Goal: Information Seeking & Learning: Learn about a topic

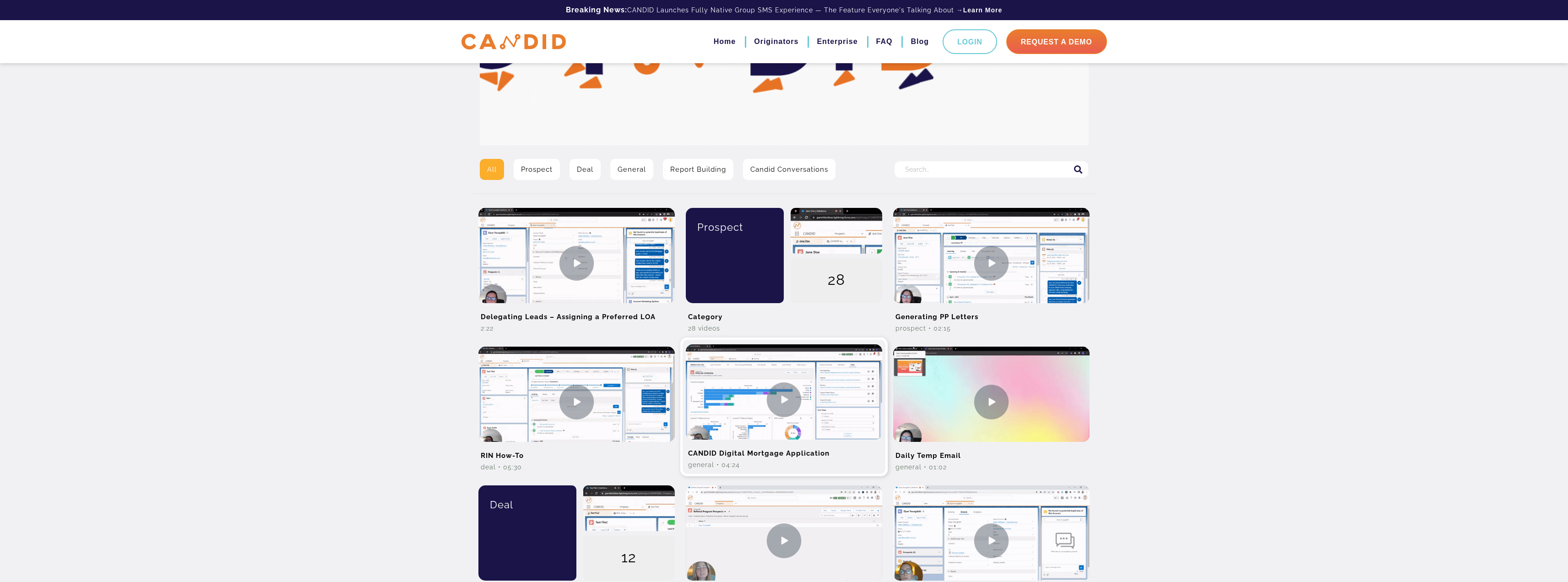
scroll to position [138, 0]
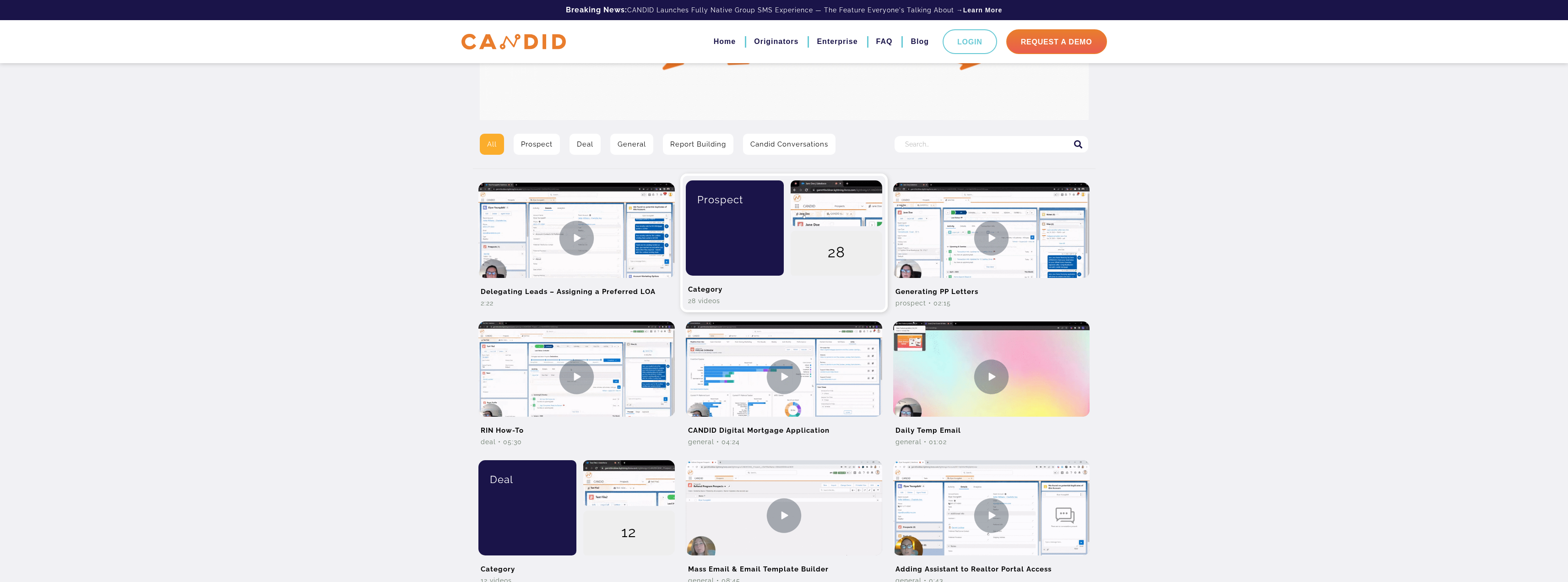
click at [619, 247] on div "Prospect" at bounding box center [731, 228] width 105 height 95
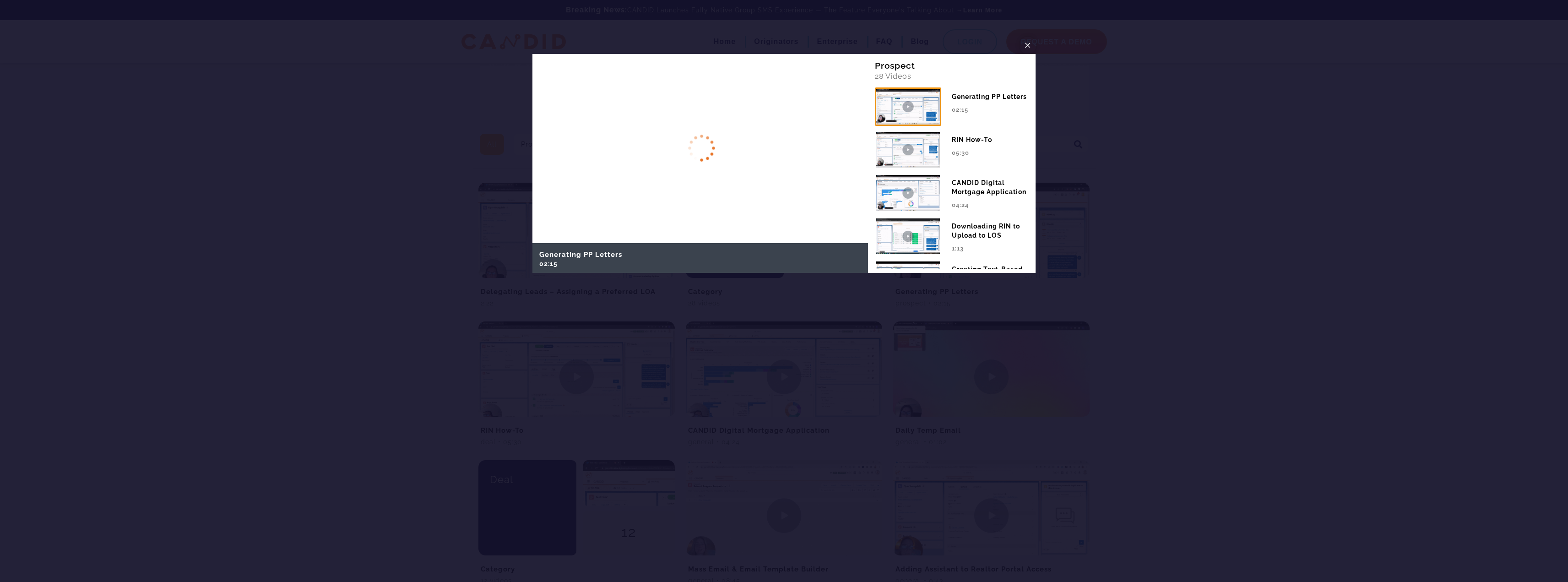
click at [619, 43] on span "×" at bounding box center [1027, 44] width 7 height 14
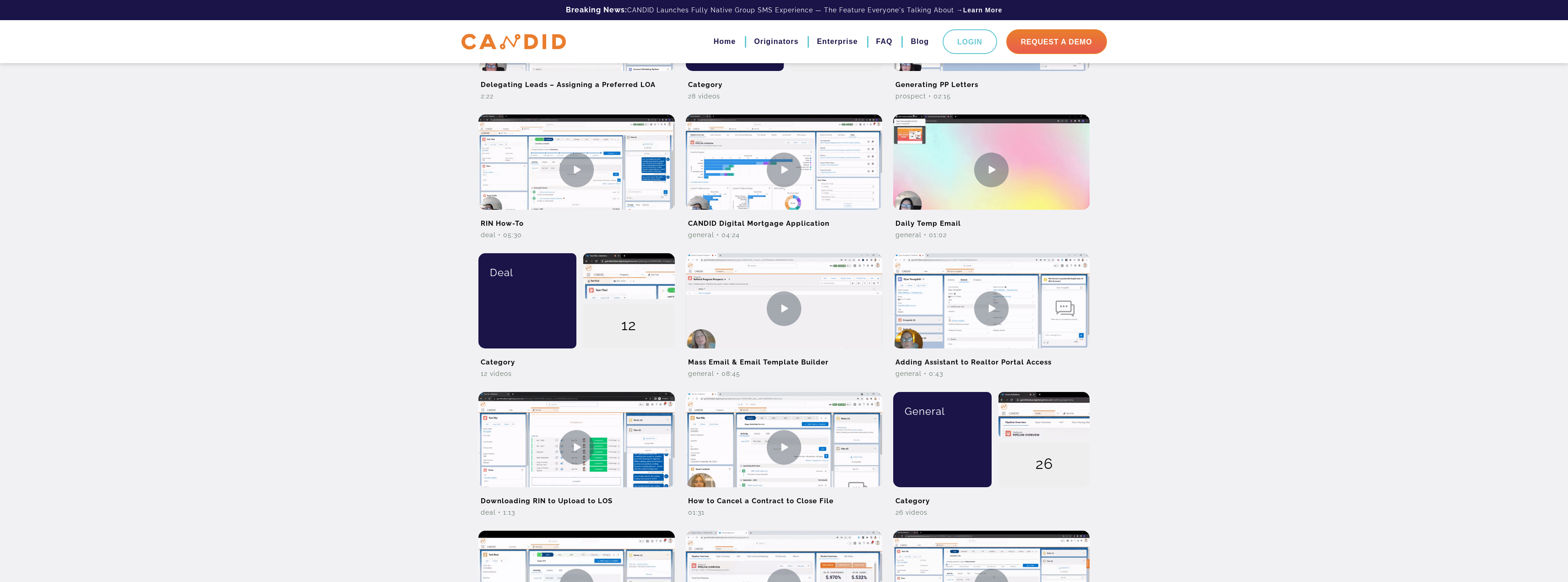
scroll to position [366, 0]
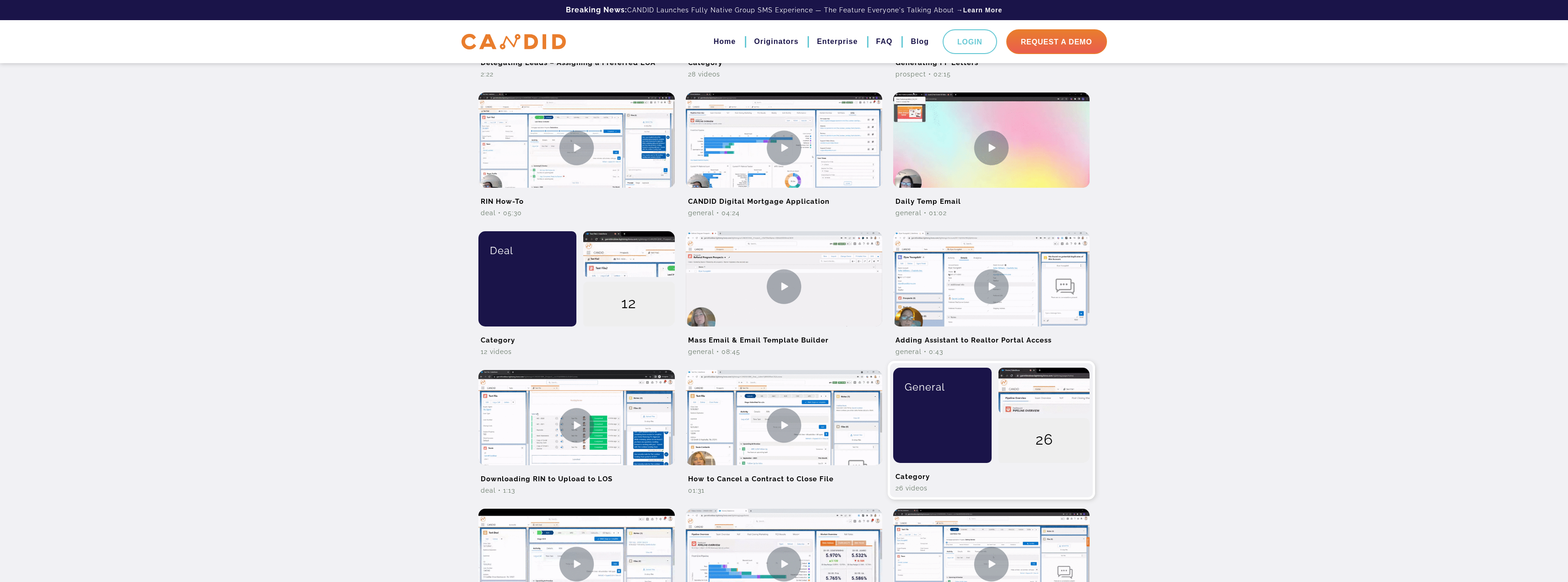
click at [619, 49] on div "General" at bounding box center [731, 1] width 105 height 95
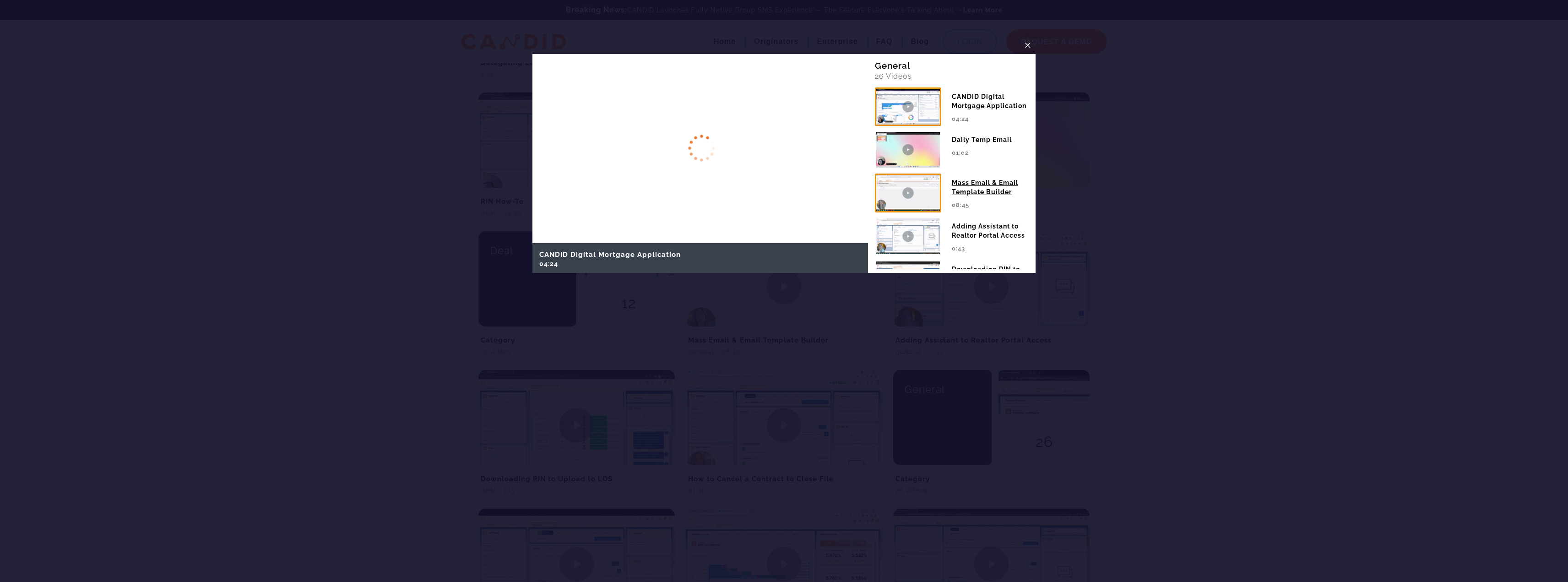
click at [619, 197] on div "Mass Email & Email Template Builder" at bounding box center [990, 185] width 77 height 23
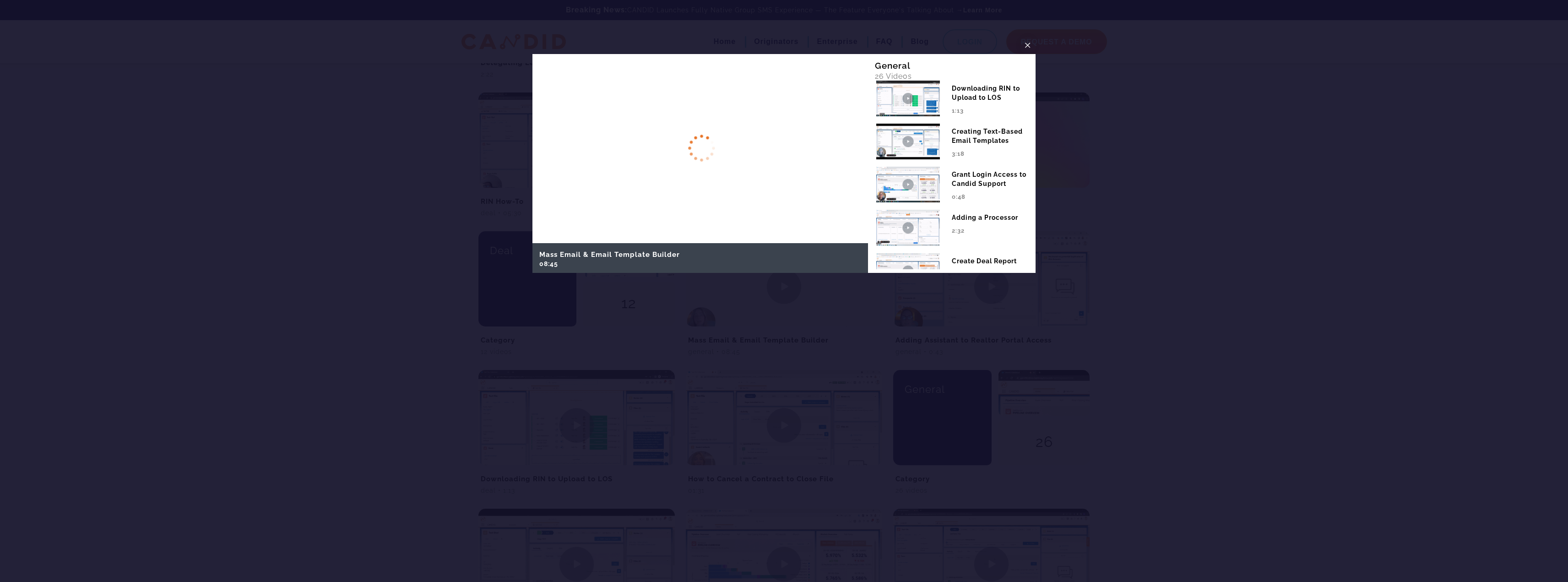
scroll to position [183, 0]
click at [619, 40] on span "×" at bounding box center [1027, 44] width 7 height 14
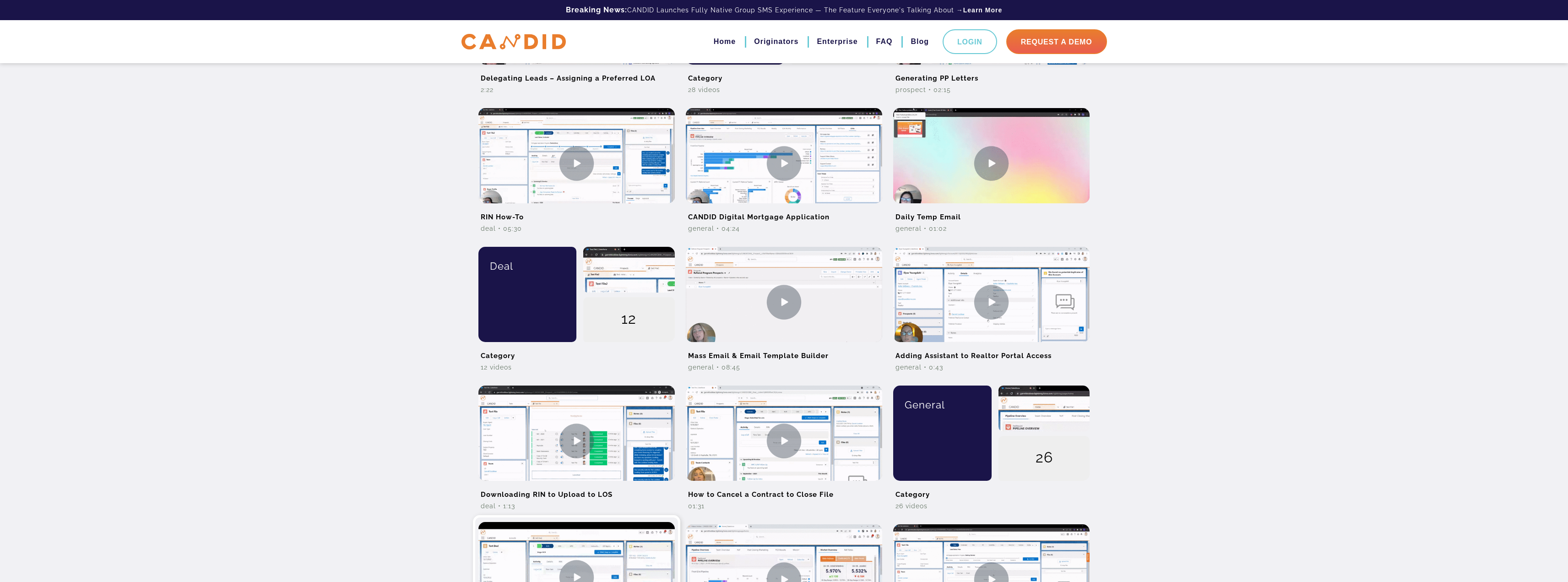
scroll to position [320, 0]
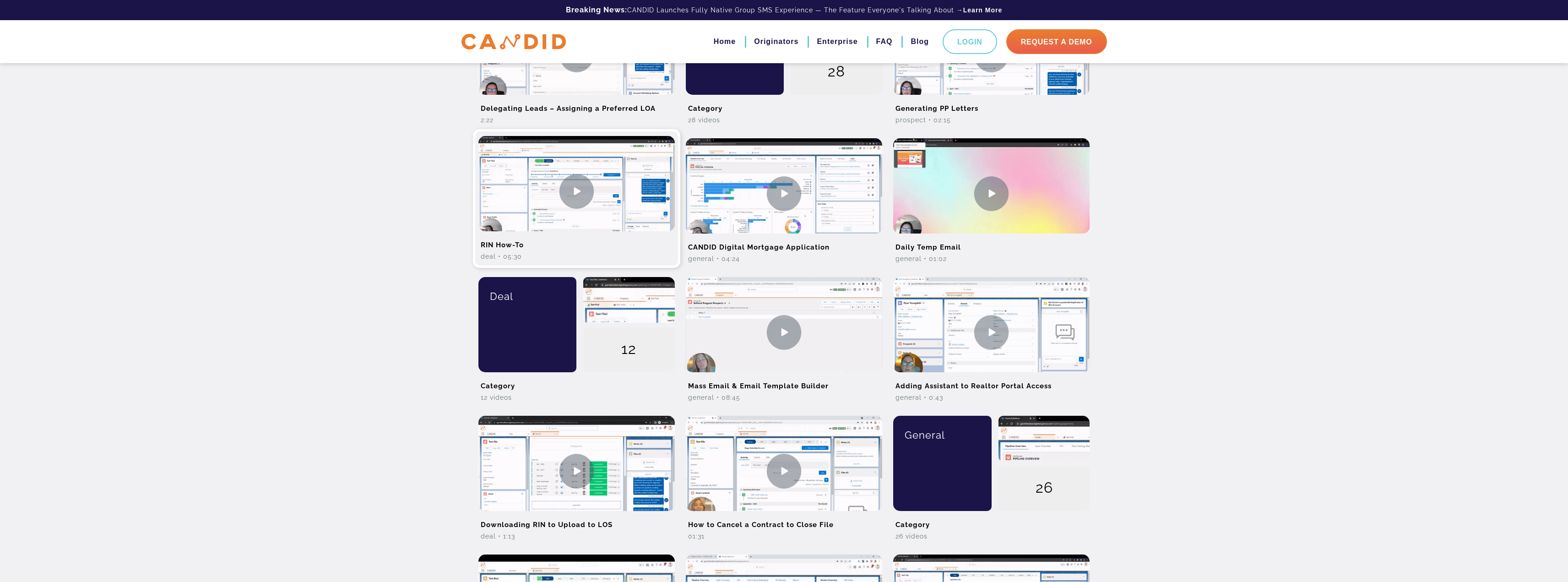
click at [572, 190] on img at bounding box center [576, 191] width 197 height 110
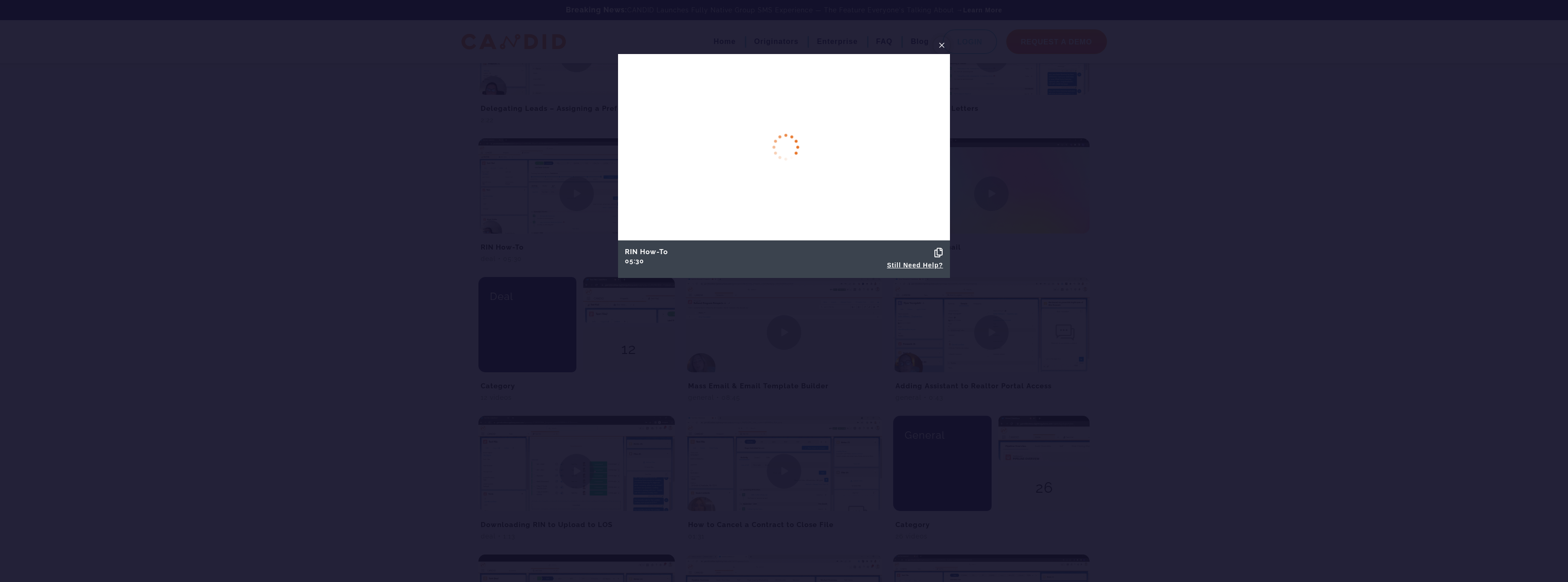
click at [619, 44] on span "×" at bounding box center [942, 44] width 7 height 14
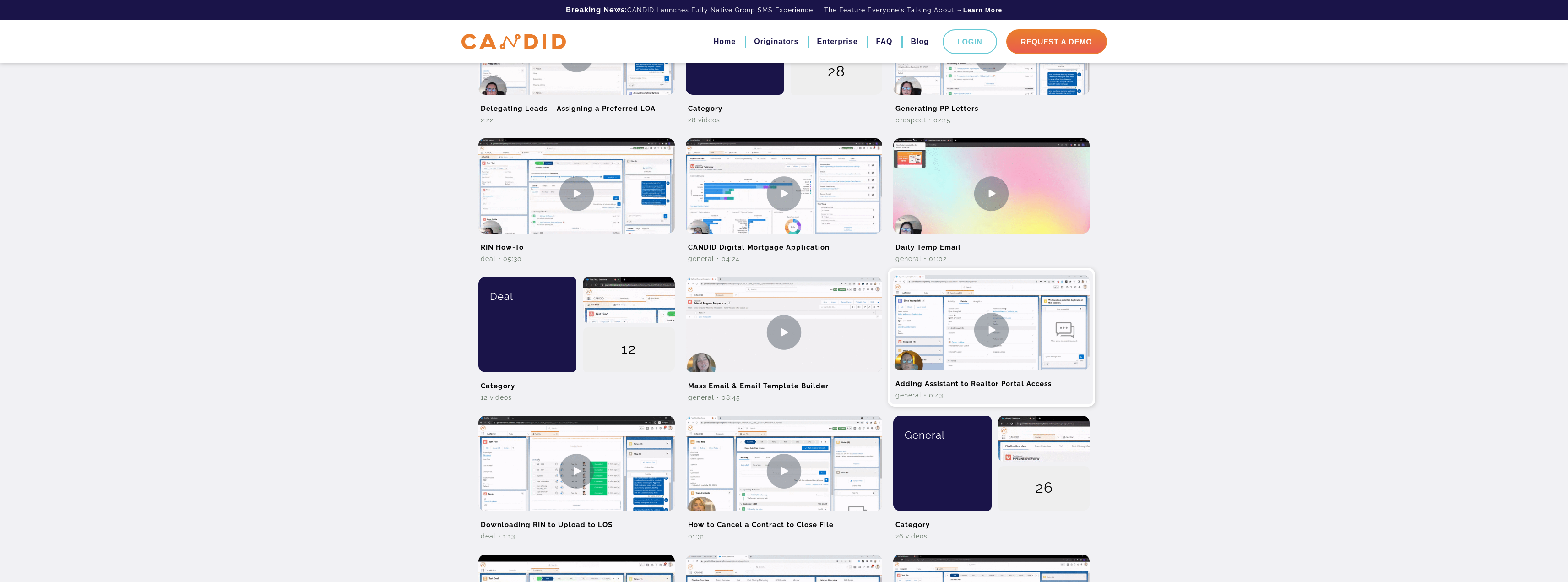
click at [619, 340] on img at bounding box center [991, 329] width 197 height 110
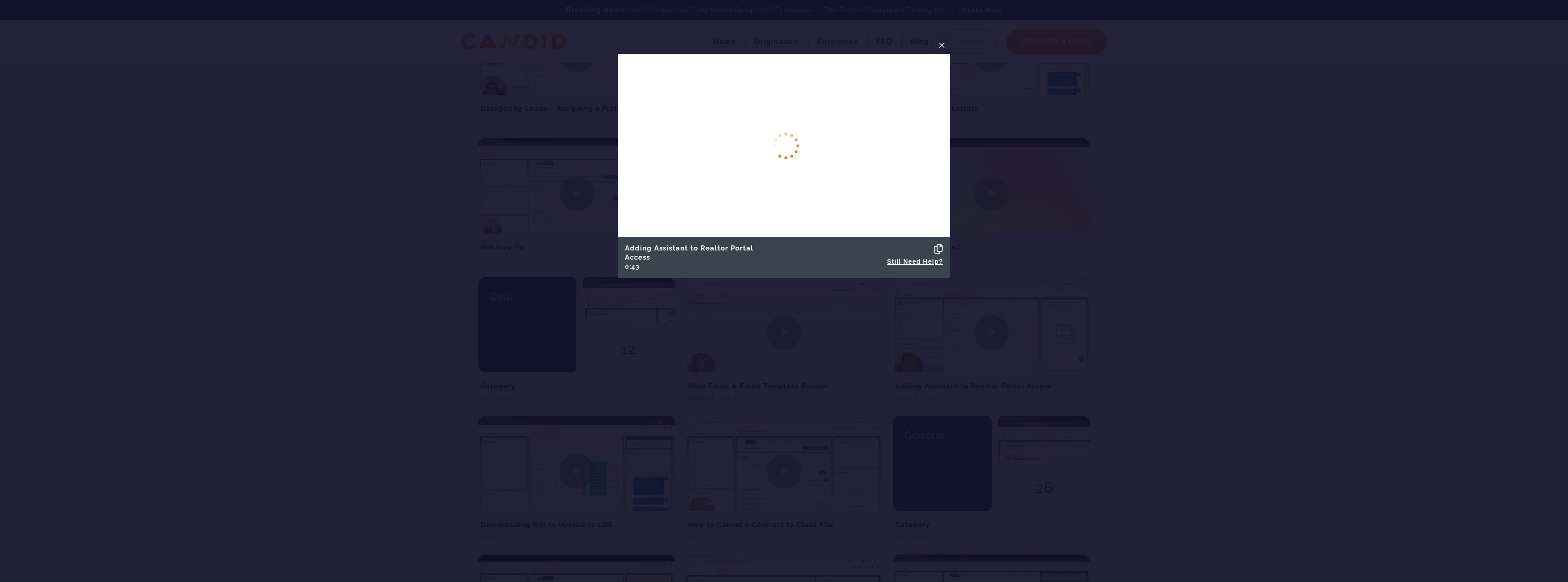
click at [619, 44] on span "×" at bounding box center [942, 44] width 7 height 14
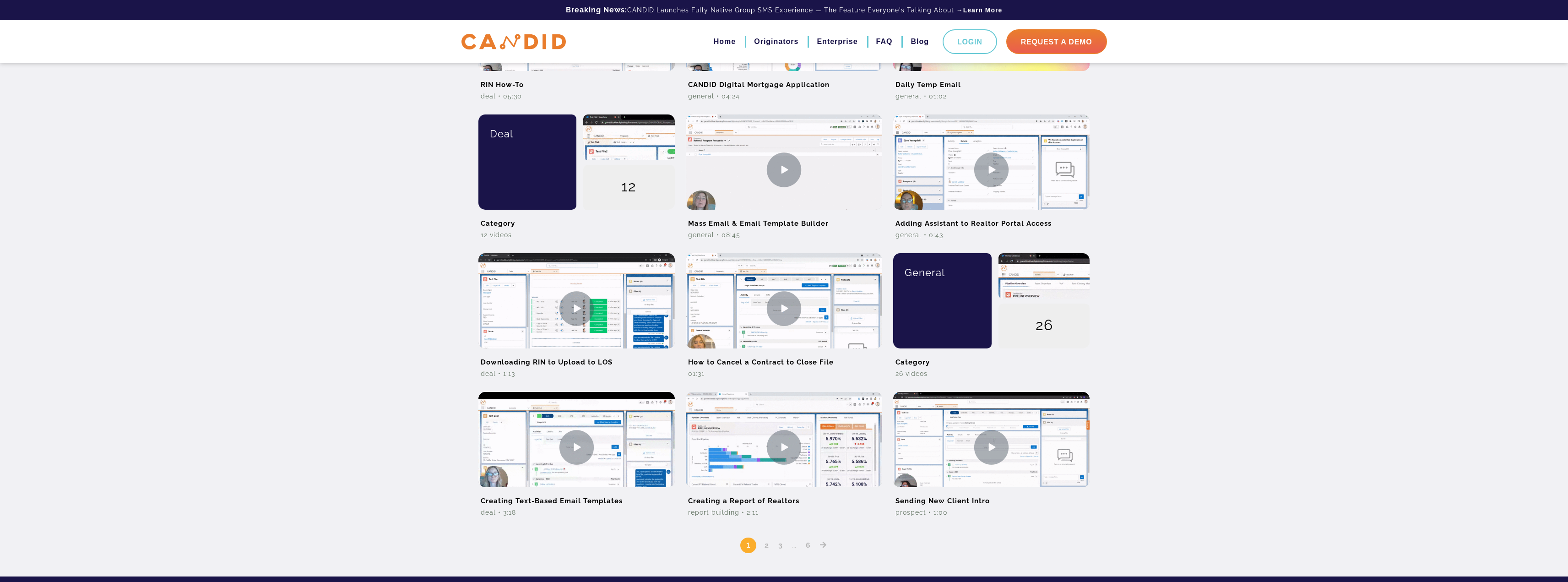
scroll to position [557, 0]
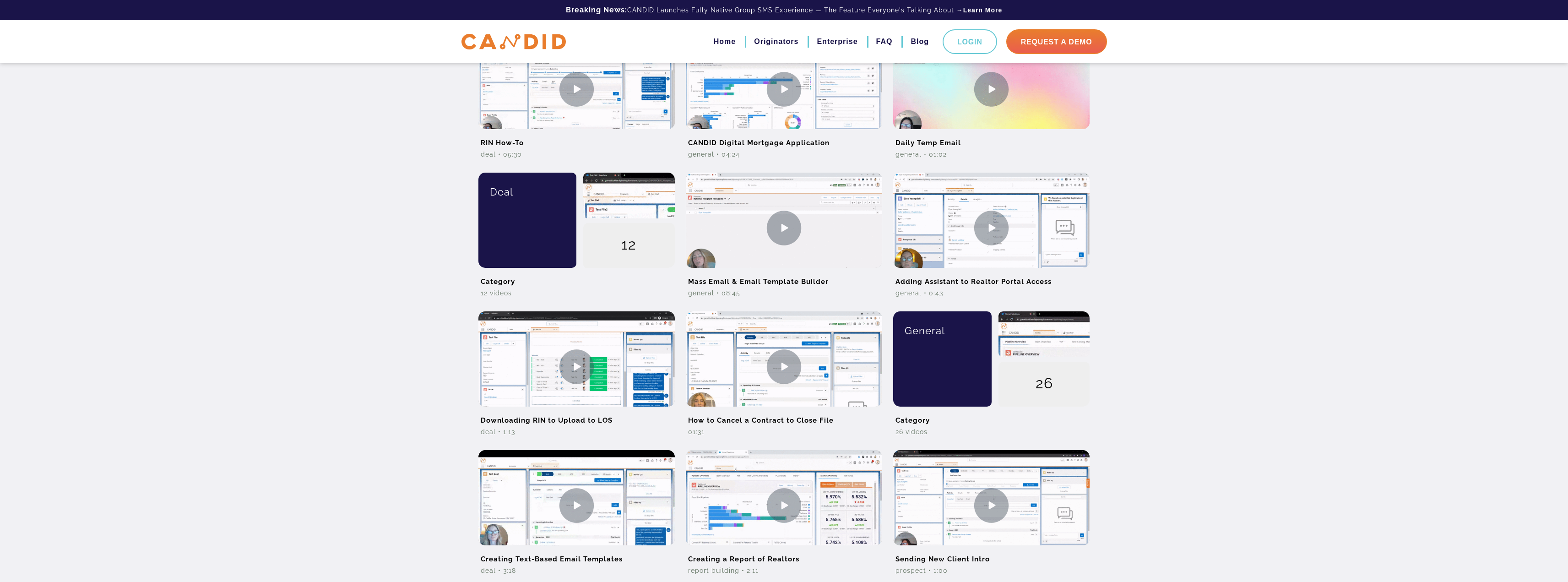
scroll to position [374, 0]
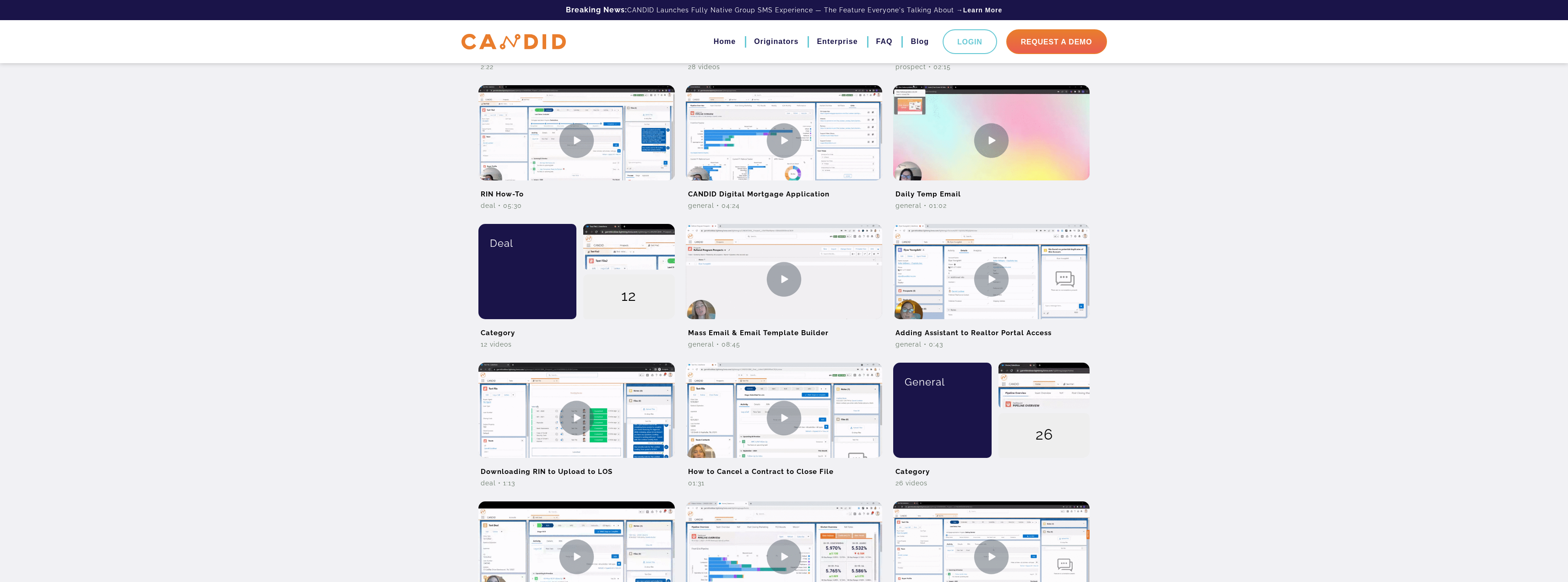
click at [619, 340] on div "All Prospect Deal General Report Building Candid Conversations Search for: Dele…" at bounding box center [784, 156] width 1568 height 1059
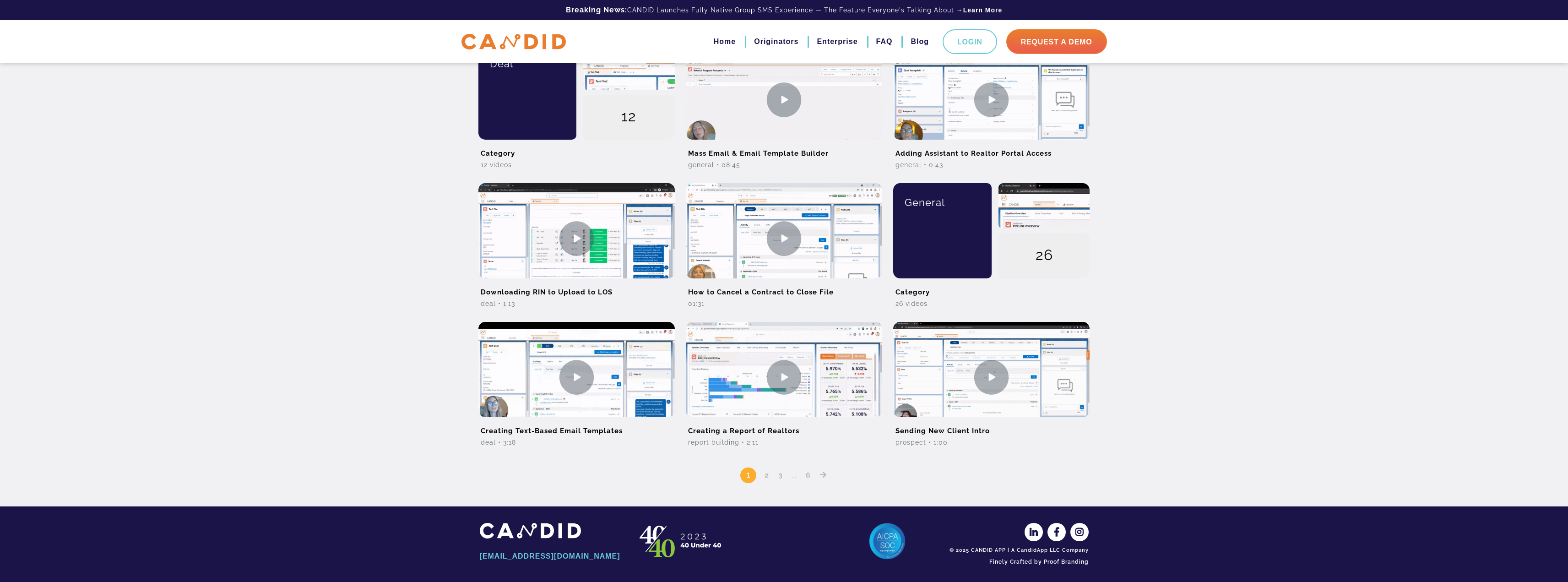
scroll to position [557, 0]
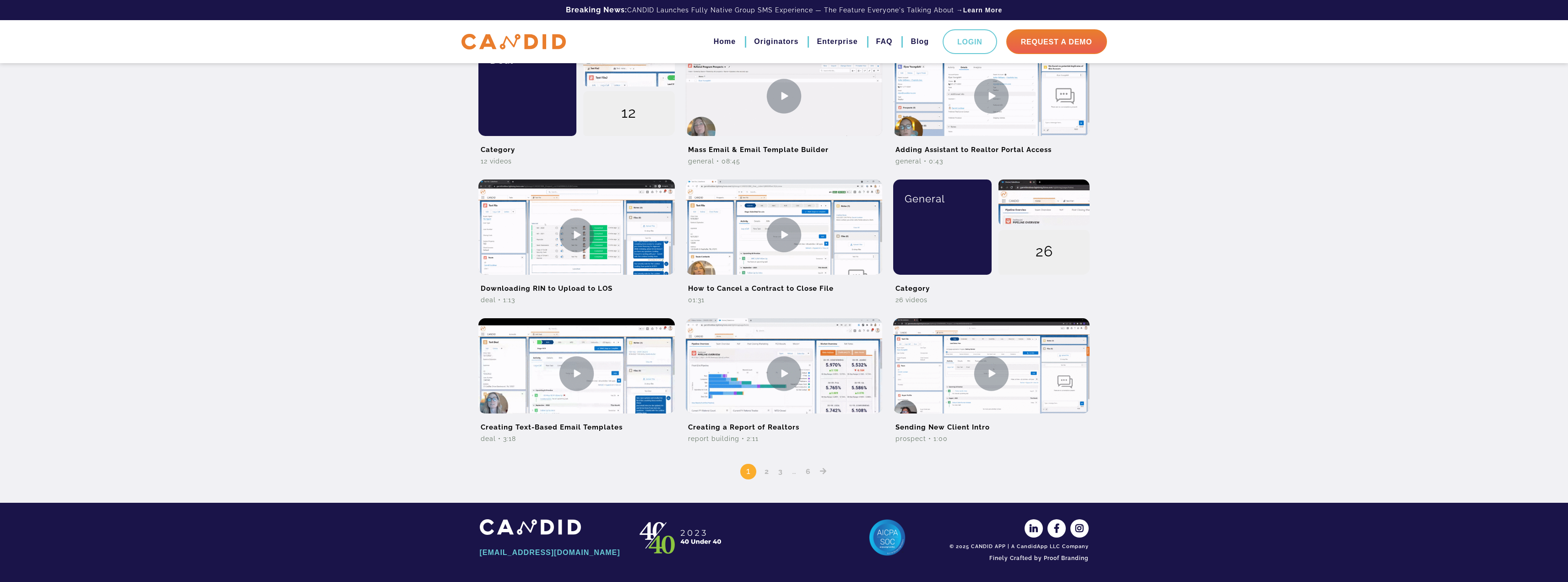
click at [619, 340] on link "2" at bounding box center [767, 471] width 11 height 9
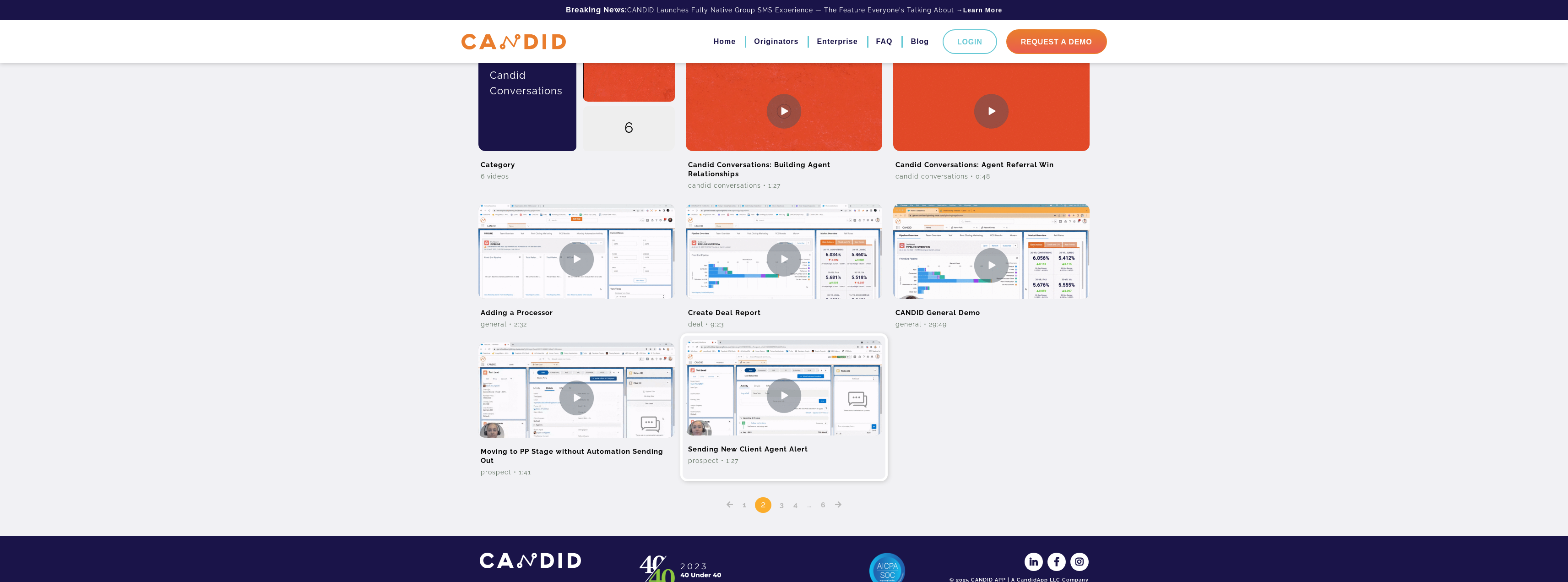
scroll to position [584, 0]
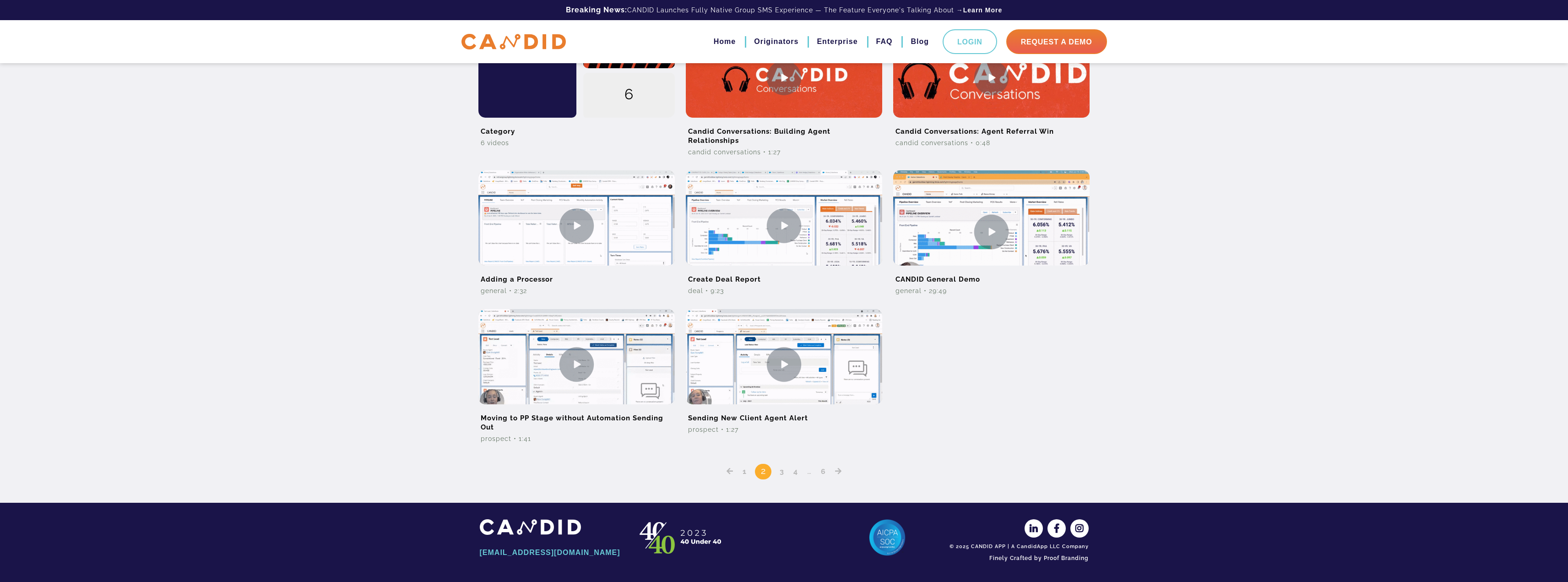
click at [782, 471] on link "3" at bounding box center [782, 471] width 11 height 9
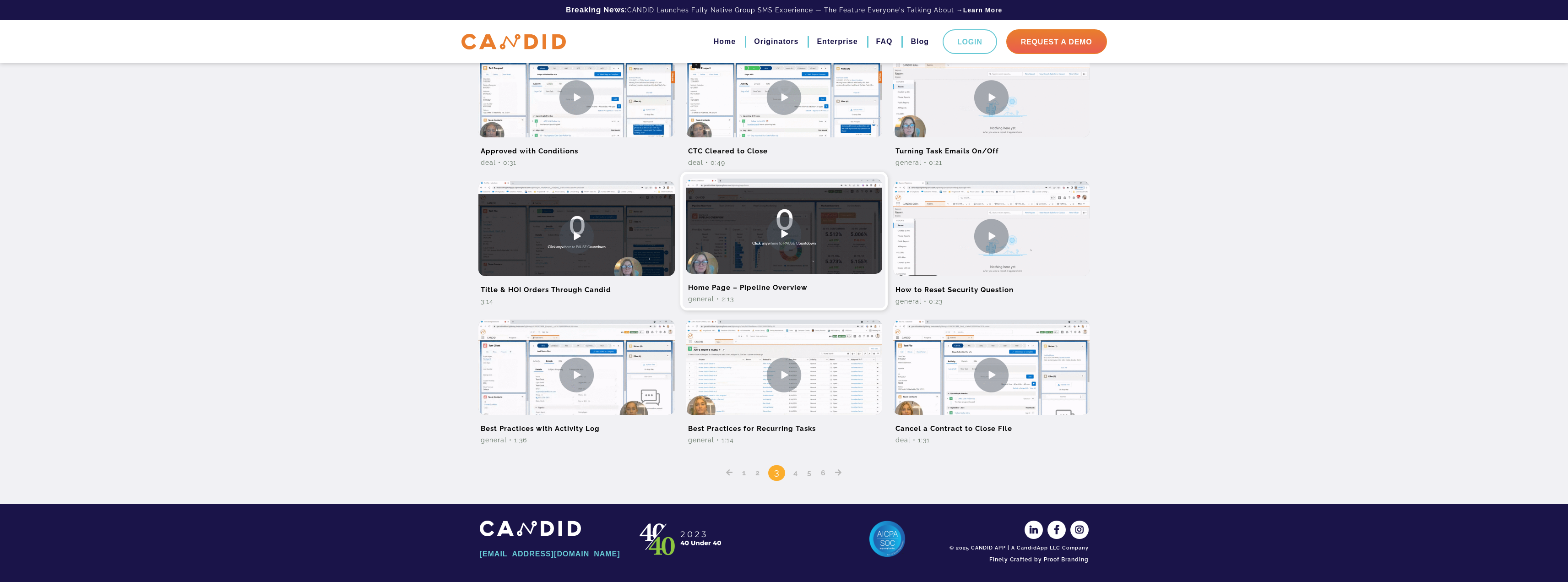
scroll to position [418, 0]
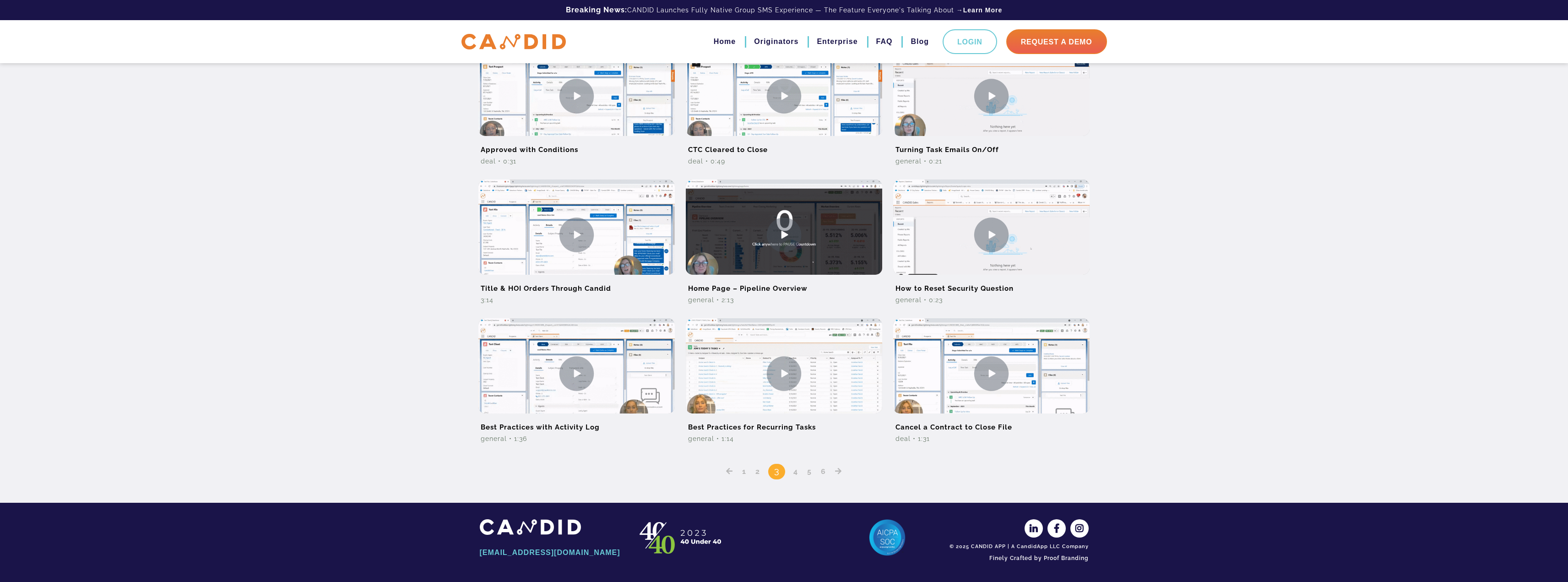
click at [799, 476] on div "1 2 3 4 5 6" at bounding box center [784, 465] width 609 height 30
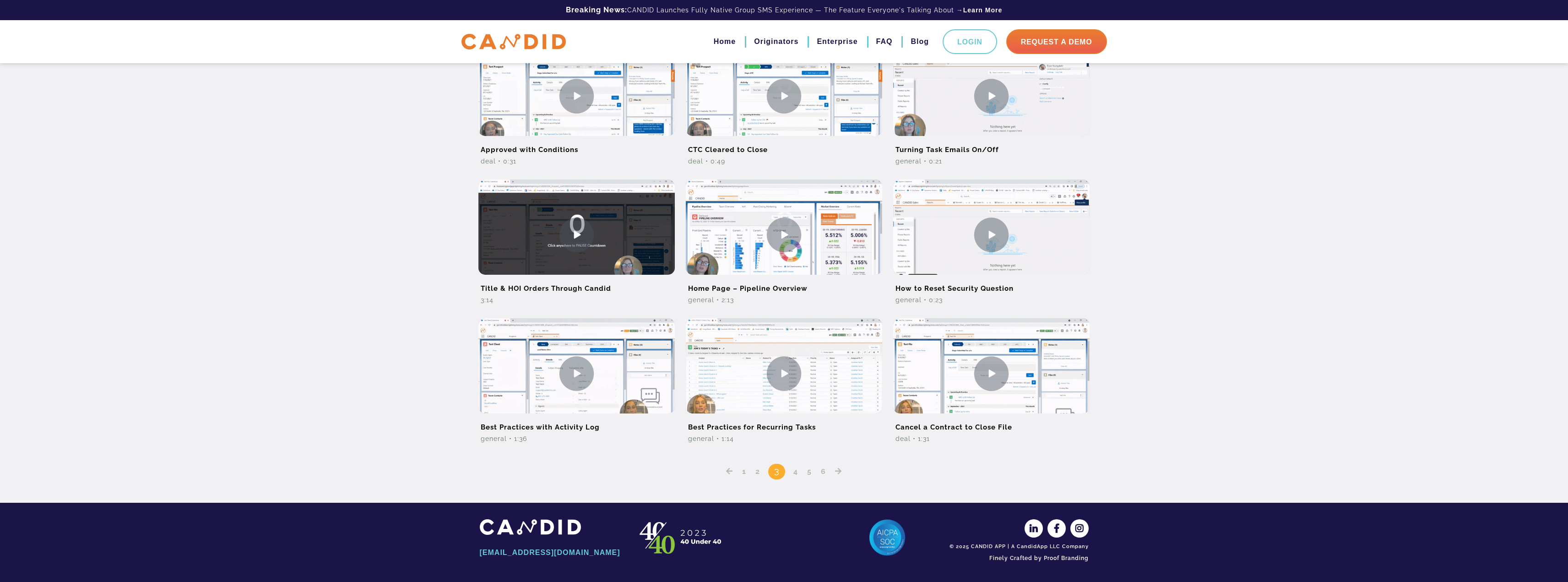
click at [795, 474] on link "4" at bounding box center [796, 471] width 11 height 9
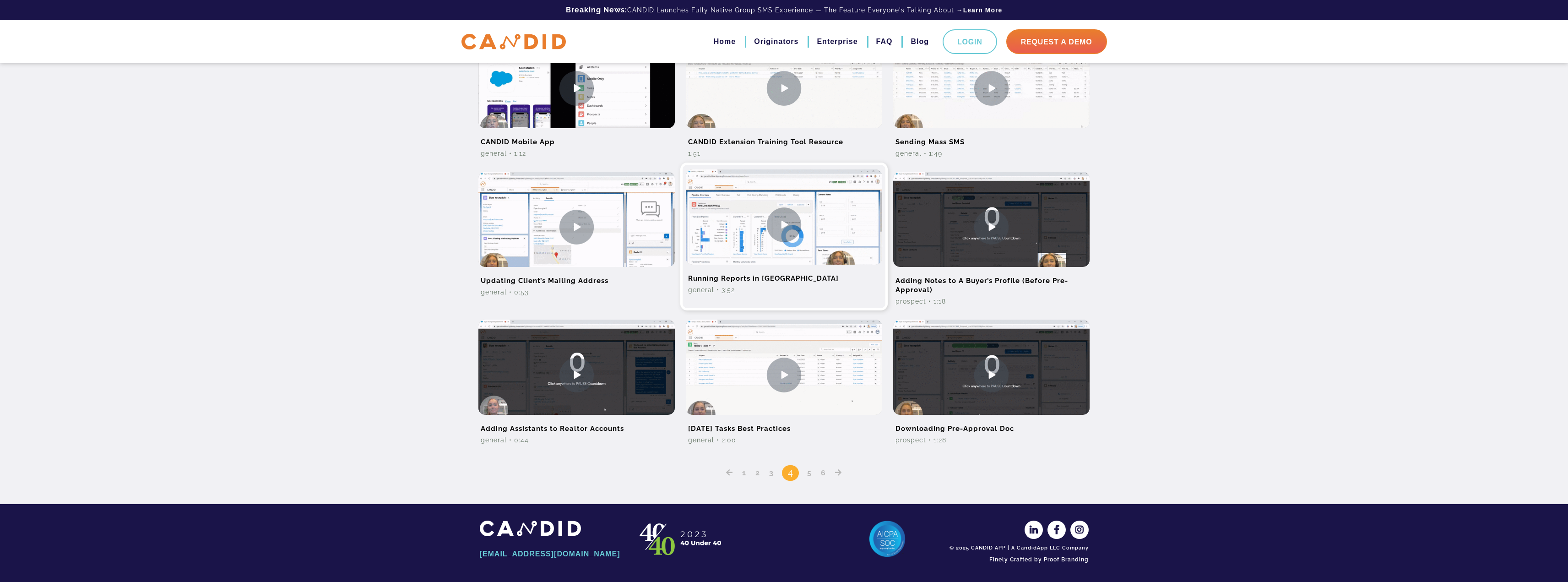
scroll to position [427, 0]
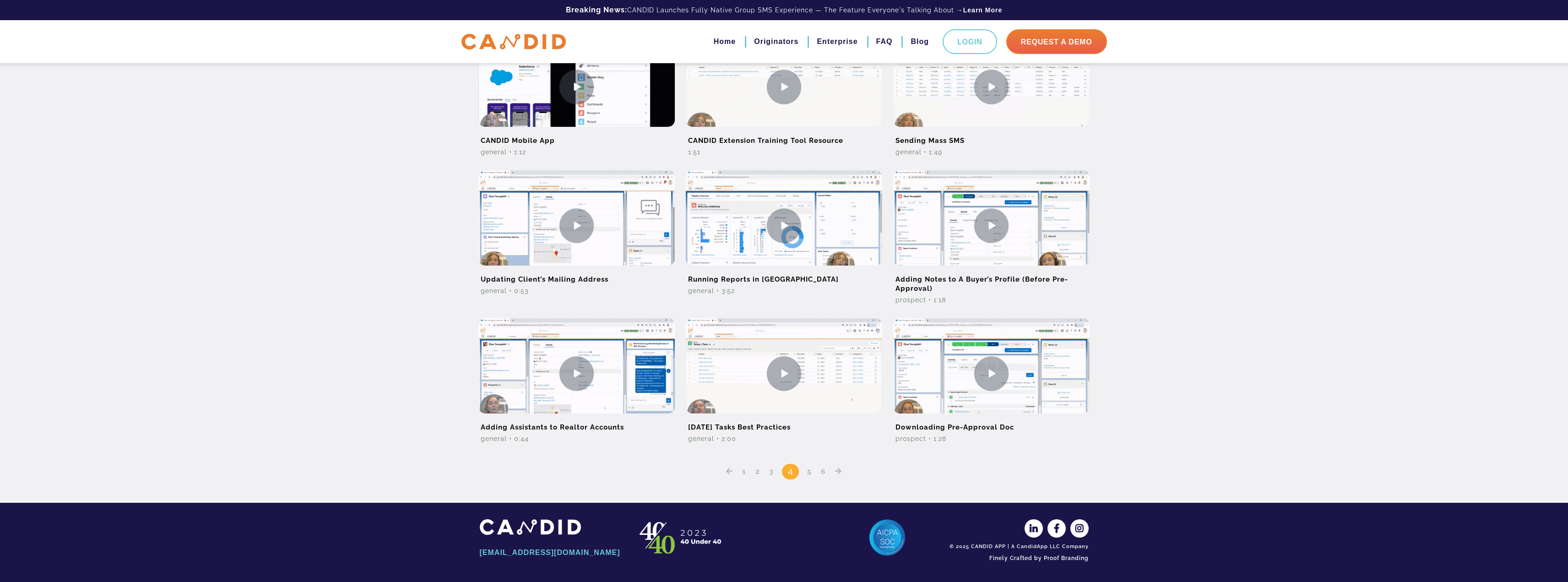
click at [811, 473] on link "5" at bounding box center [810, 471] width 11 height 9
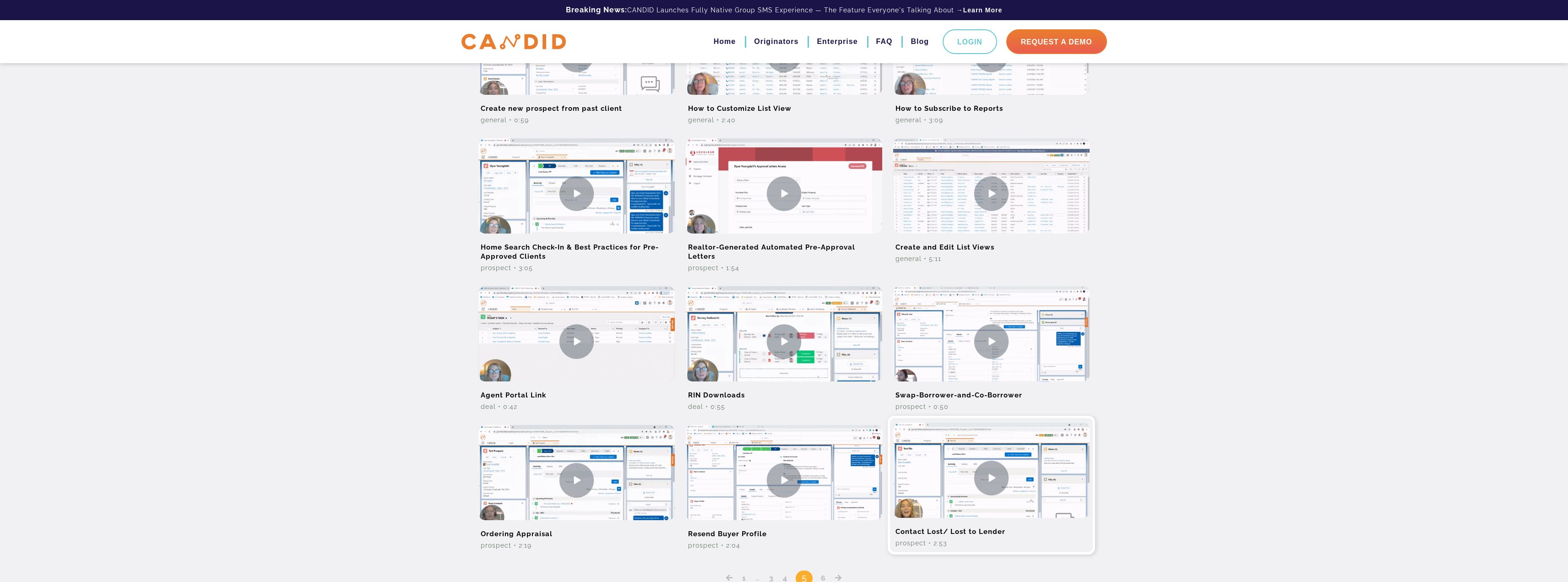
scroll to position [366, 0]
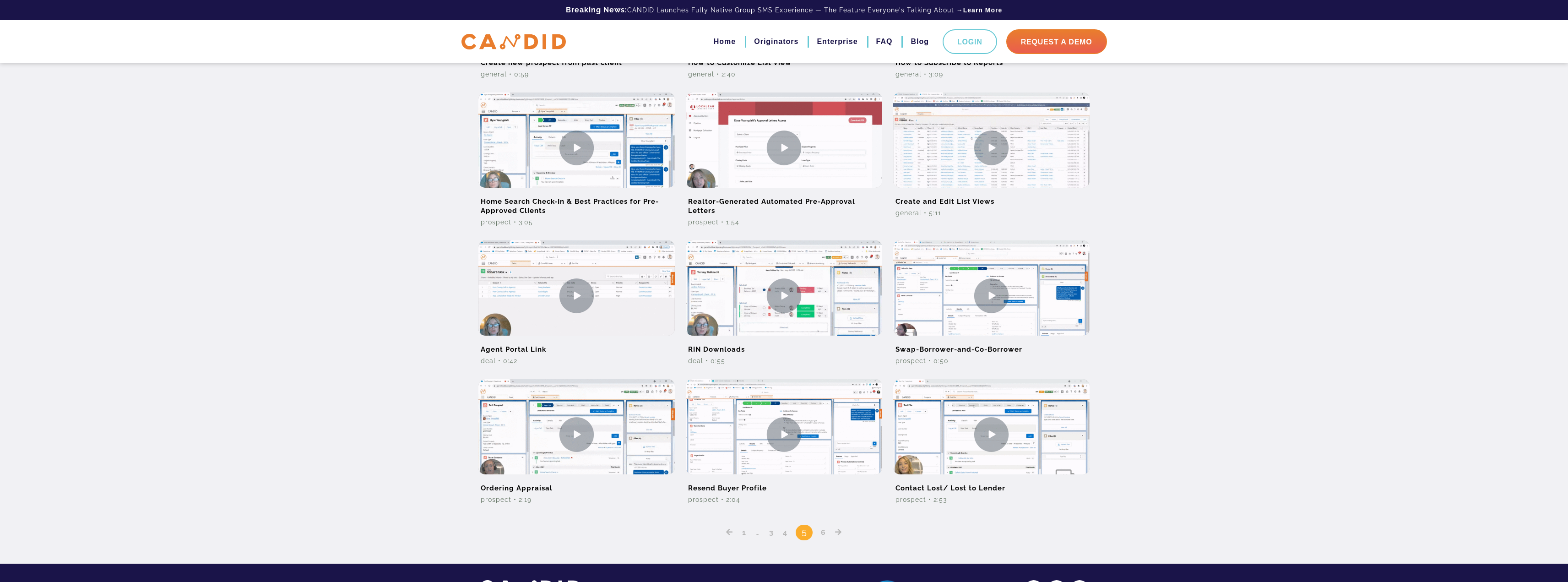
click at [820, 531] on link "6" at bounding box center [823, 532] width 12 height 9
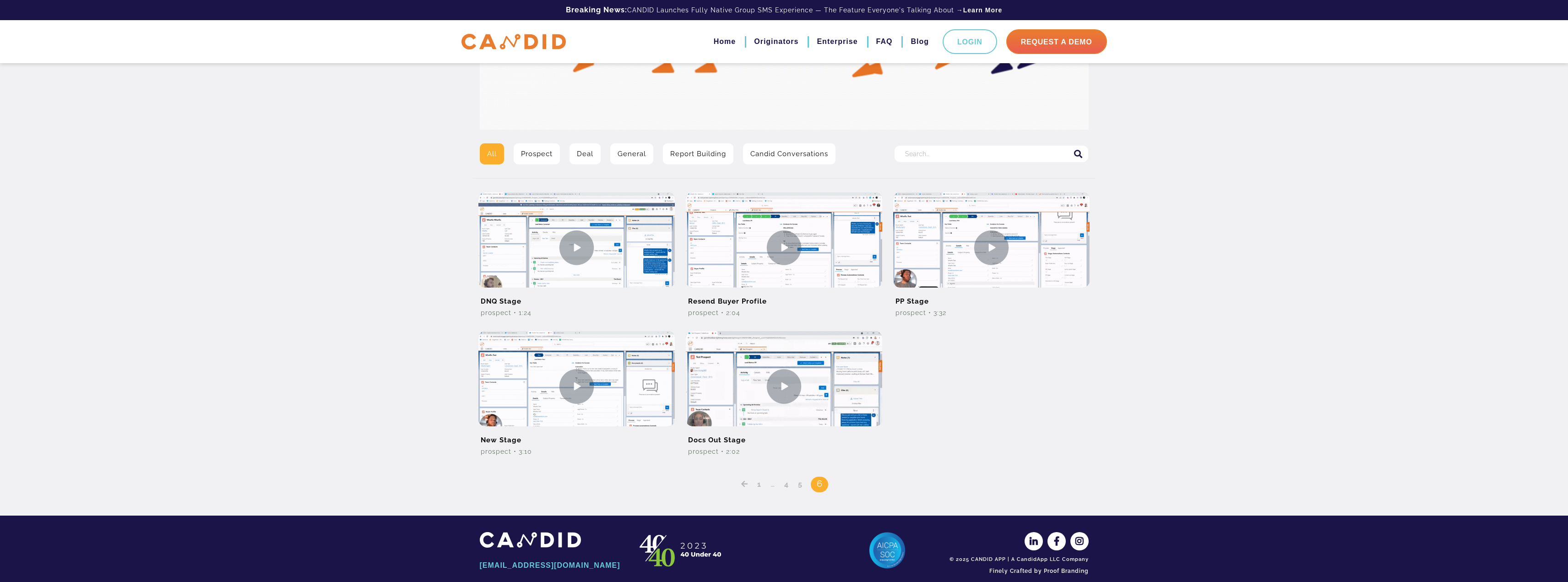
scroll to position [138, 0]
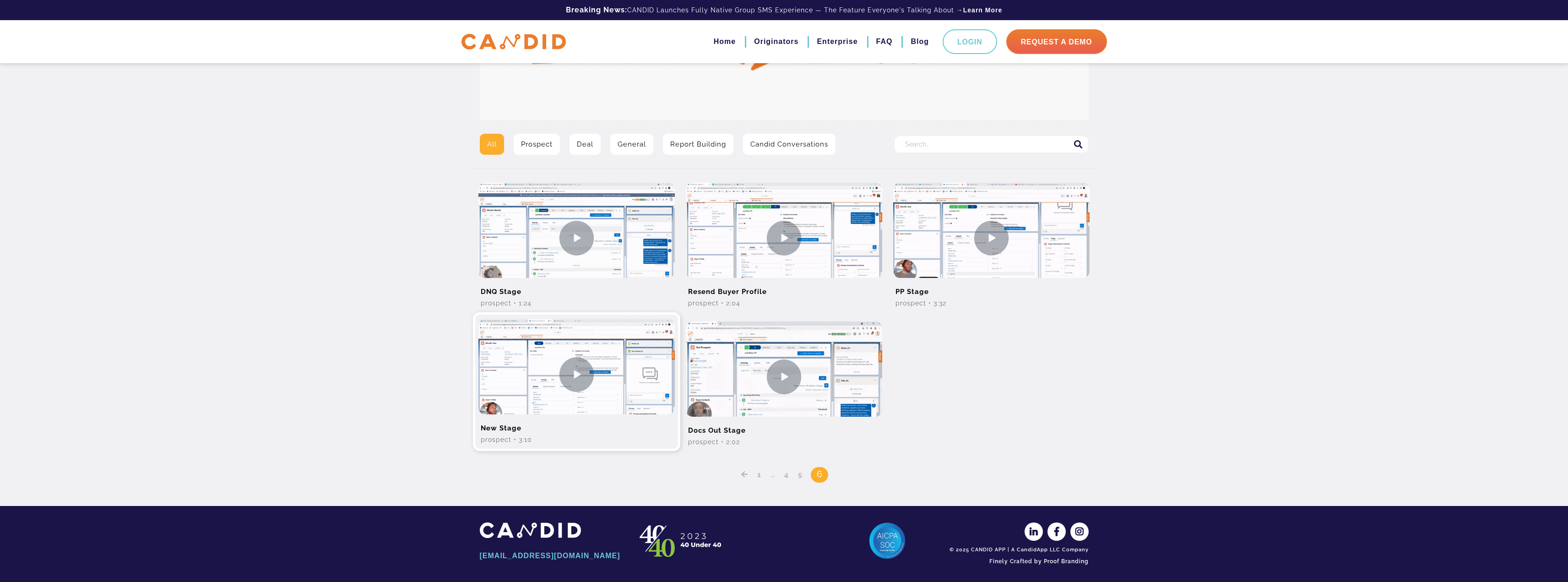
click at [575, 414] on img at bounding box center [576, 374] width 197 height 110
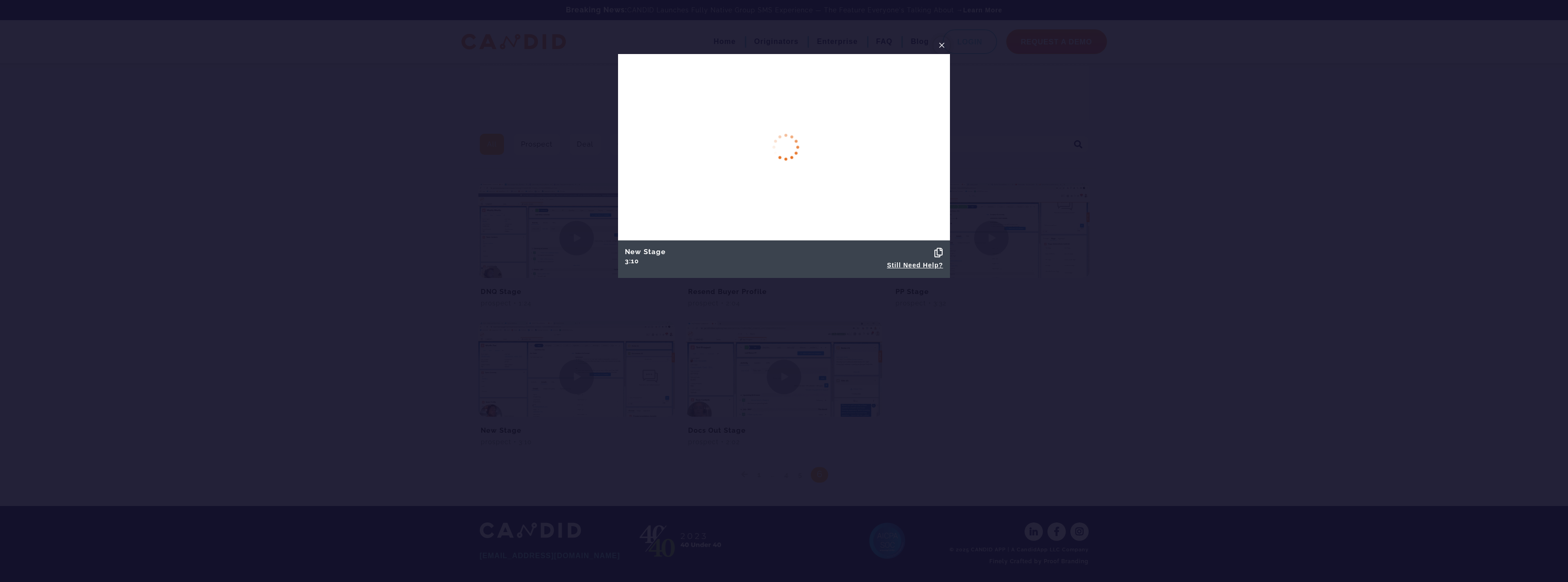
click at [942, 44] on span "×" at bounding box center [942, 44] width 7 height 14
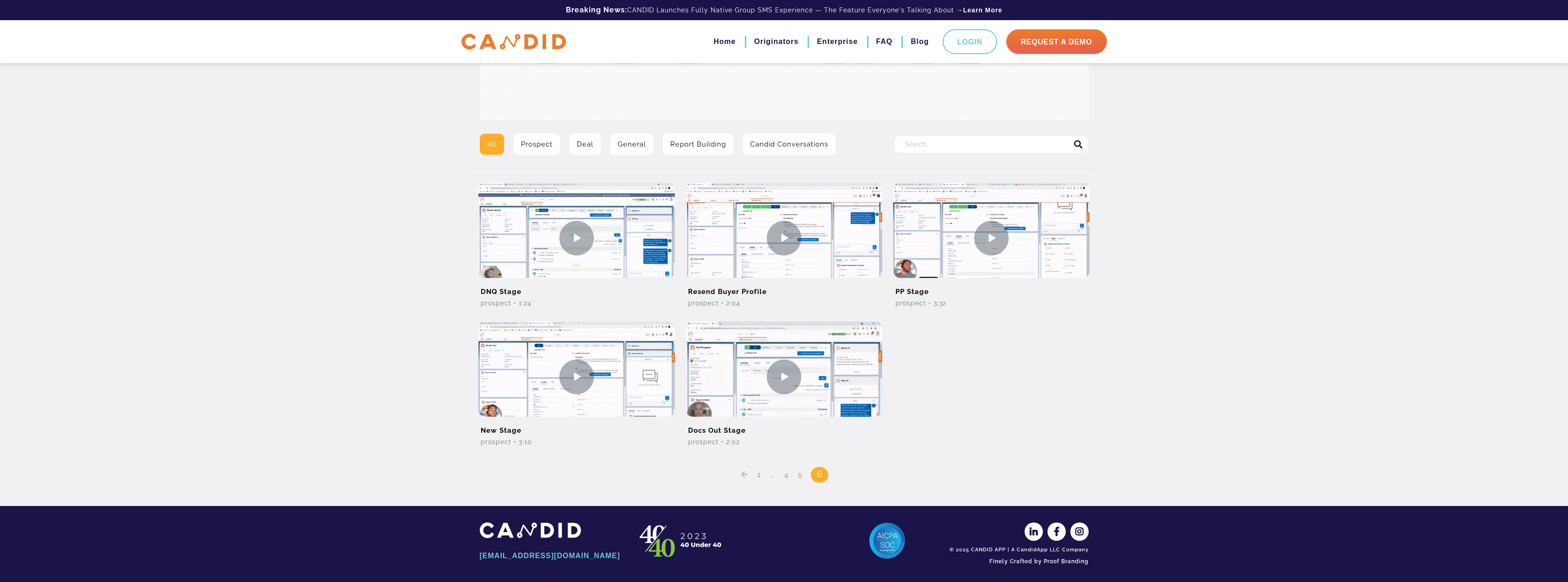
click at [542, 149] on link "Prospect" at bounding box center [537, 144] width 46 height 21
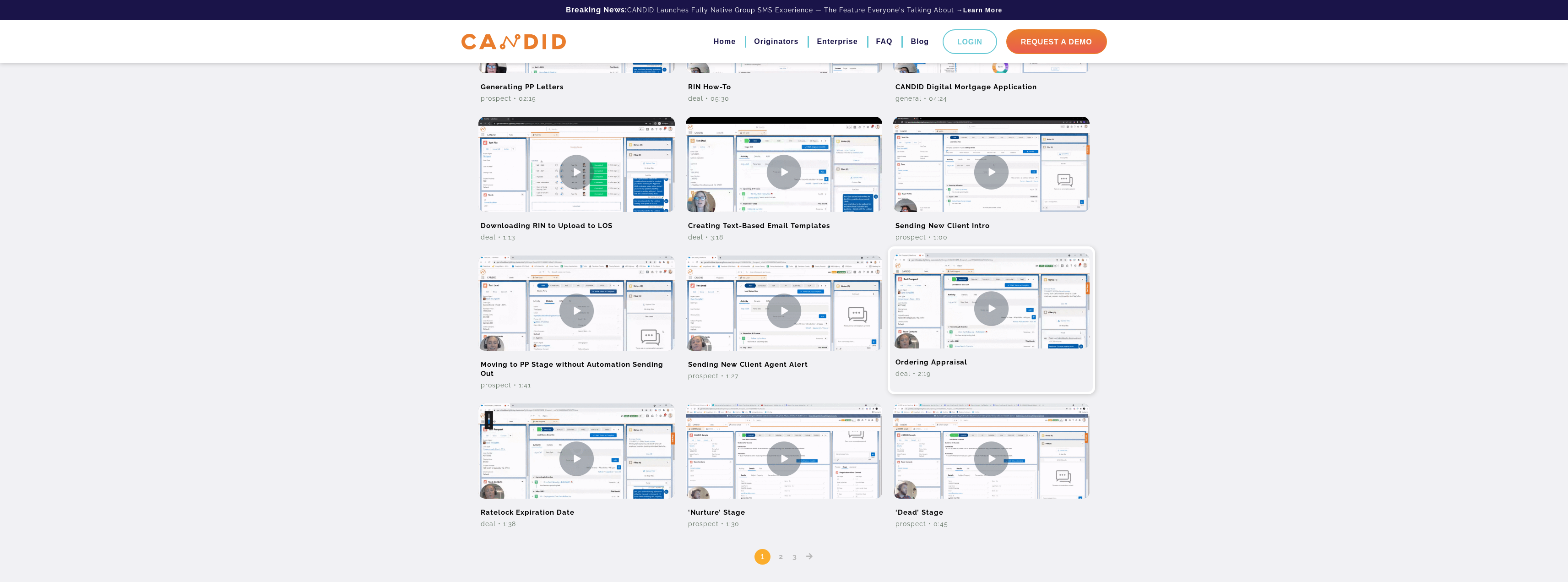
scroll to position [366, 0]
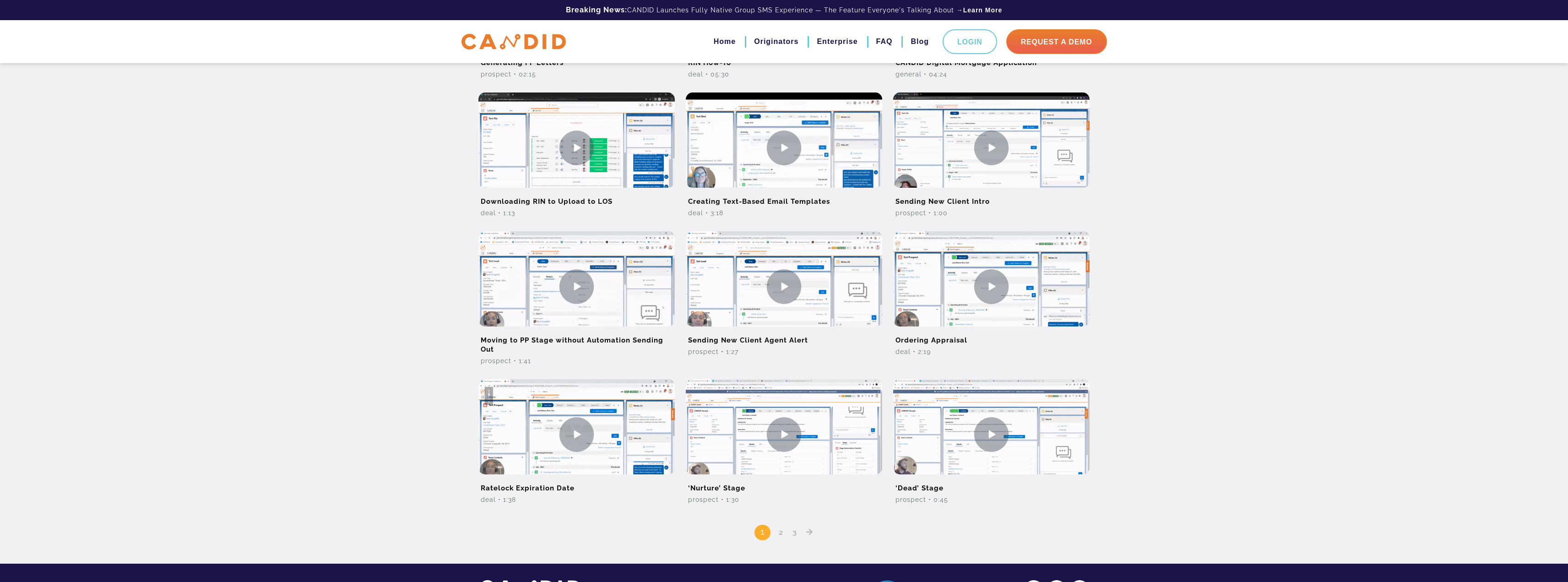
click at [782, 533] on link "2" at bounding box center [781, 532] width 11 height 9
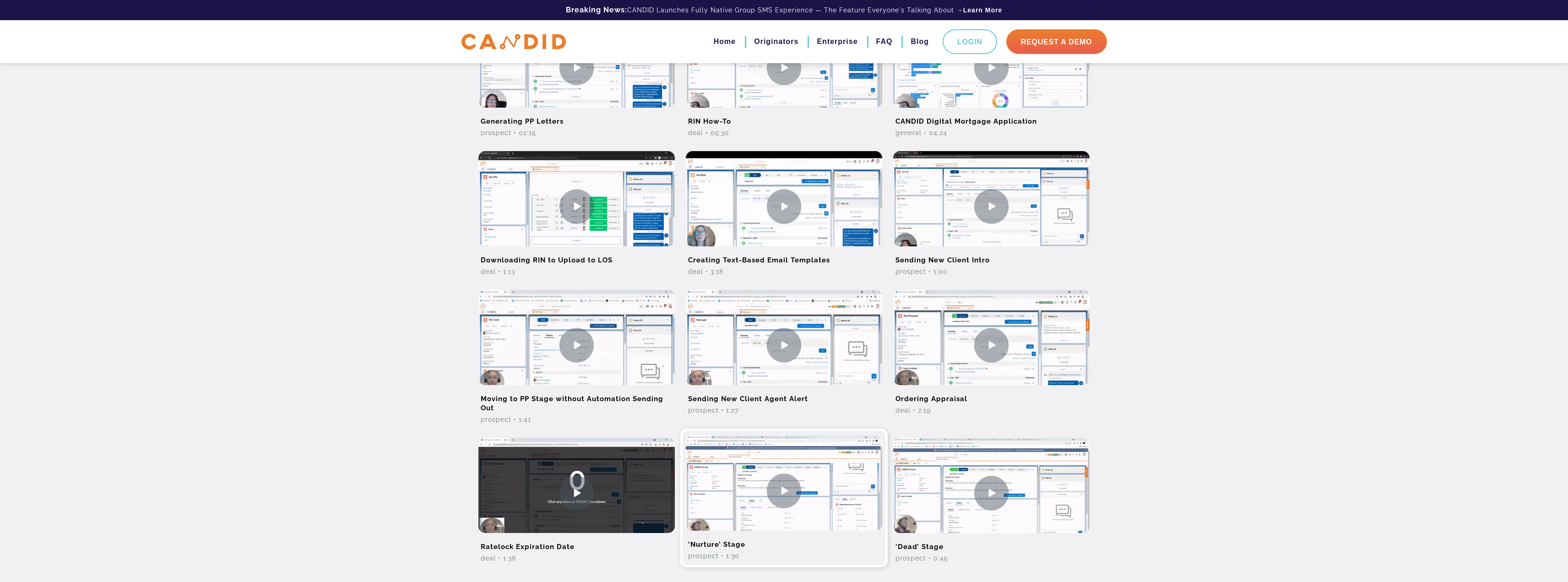
scroll to position [412, 0]
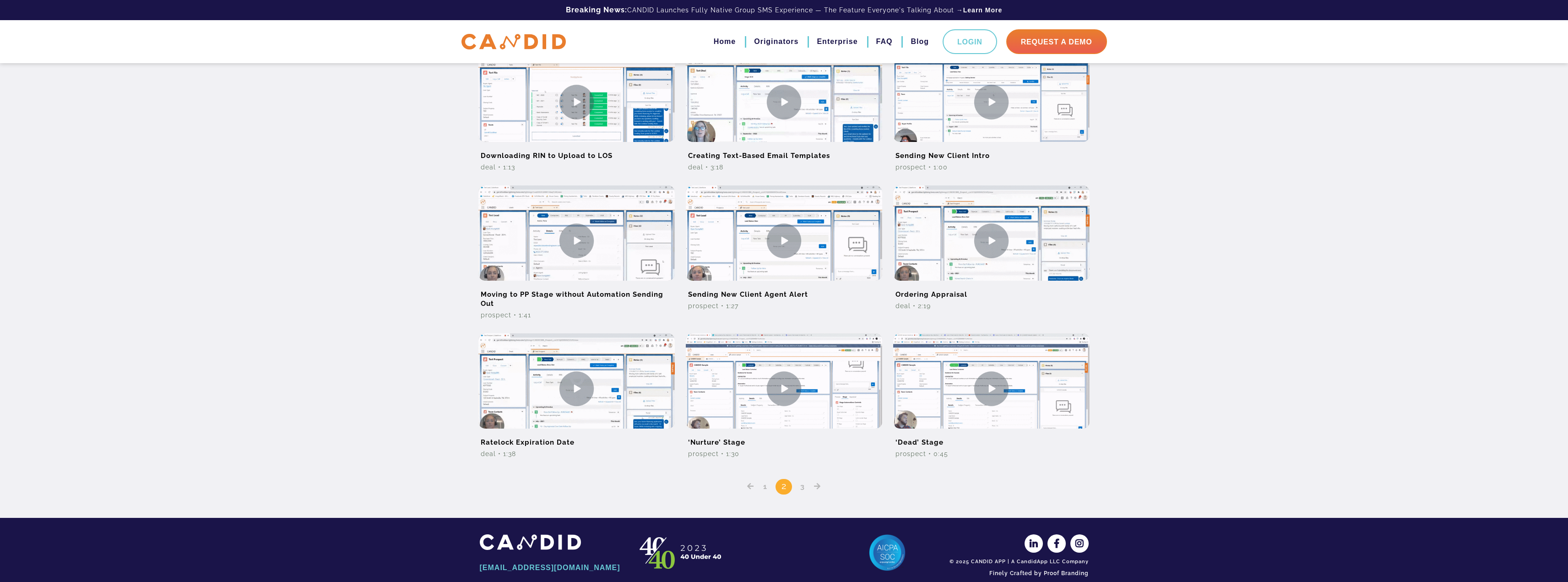
click at [766, 489] on link "1" at bounding box center [765, 486] width 10 height 9
